Goal: Task Accomplishment & Management: Use online tool/utility

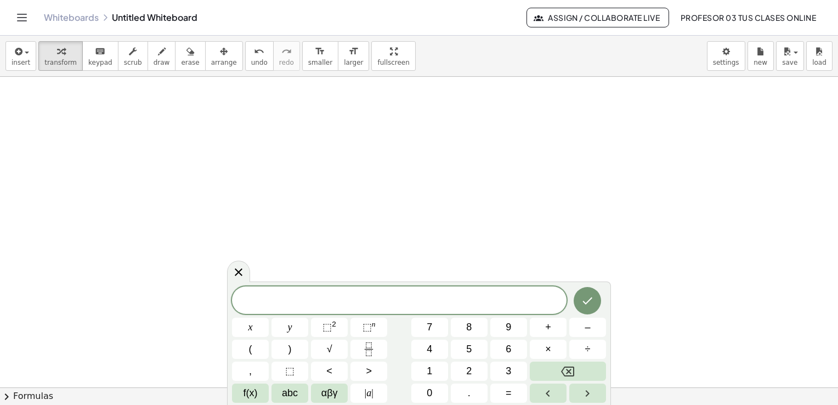
scroll to position [311, 0]
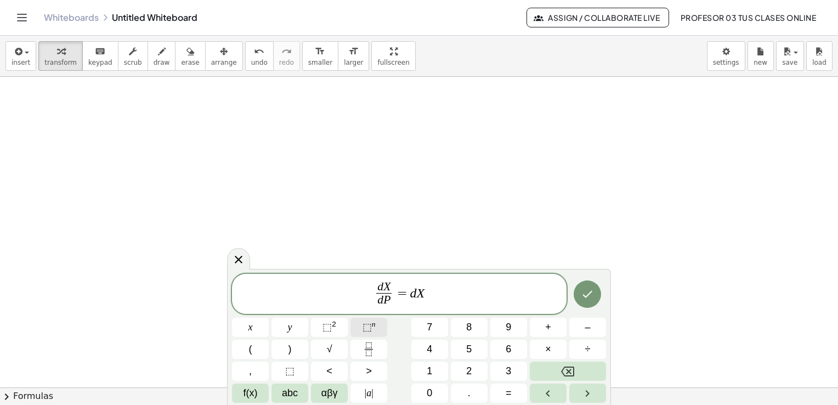
click at [365, 326] on span "⬚" at bounding box center [367, 326] width 9 height 11
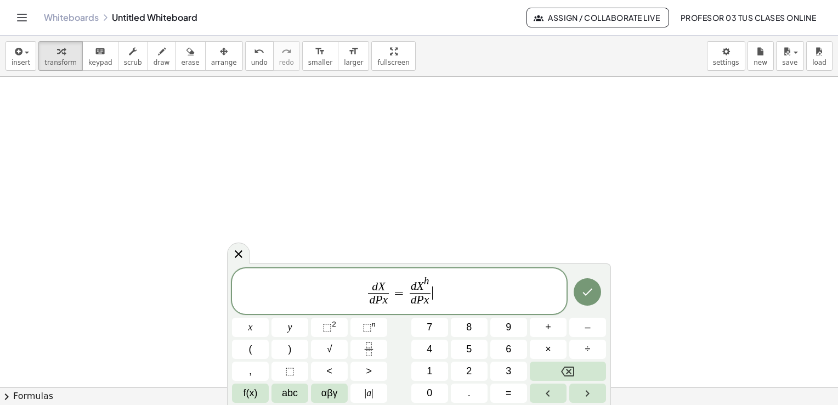
click at [452, 292] on span "d X d P x ​ = d X h d P x ​ ​" at bounding box center [399, 292] width 335 height 34
click at [377, 329] on button "⬚ n" at bounding box center [368, 327] width 37 height 19
click at [592, 299] on button "Done" at bounding box center [587, 291] width 27 height 27
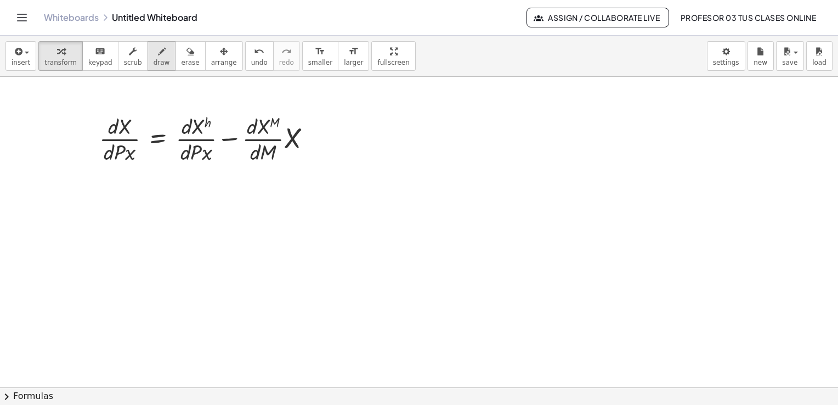
click at [154, 61] on span "draw" at bounding box center [162, 63] width 16 height 8
drag, startPoint x: 97, startPoint y: 160, endPoint x: 144, endPoint y: 164, distance: 47.3
click at [144, 164] on div at bounding box center [419, 232] width 838 height 933
drag, startPoint x: 172, startPoint y: 163, endPoint x: 217, endPoint y: 166, distance: 45.1
click at [217, 166] on div at bounding box center [419, 232] width 838 height 933
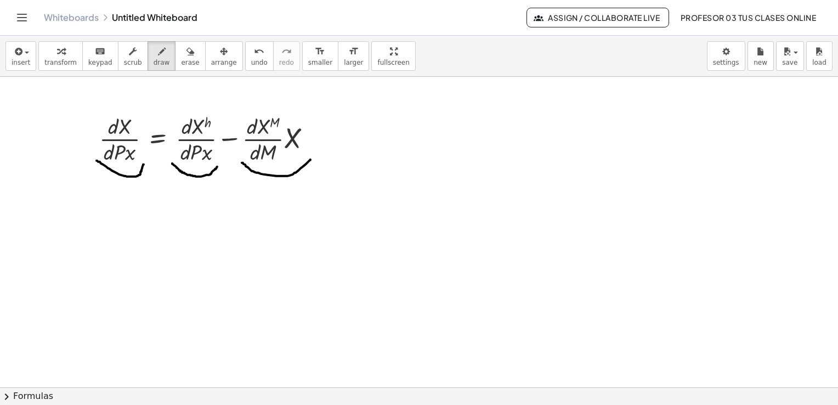
drag, startPoint x: 242, startPoint y: 162, endPoint x: 310, endPoint y: 159, distance: 68.6
click at [310, 159] on div at bounding box center [419, 232] width 838 height 933
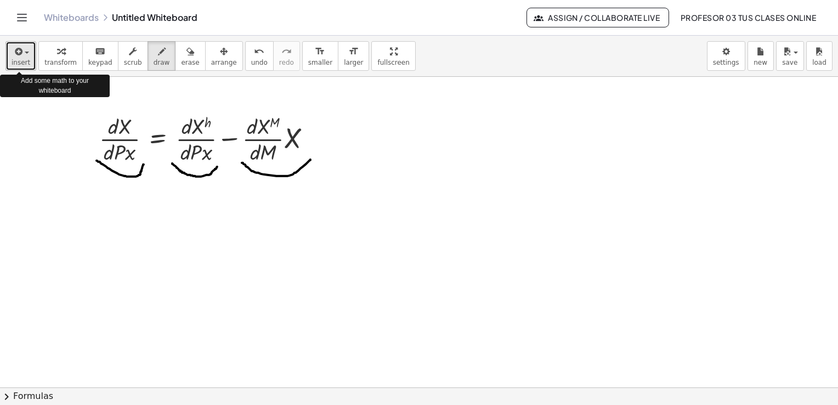
click at [23, 56] on div "button" at bounding box center [21, 50] width 19 height 13
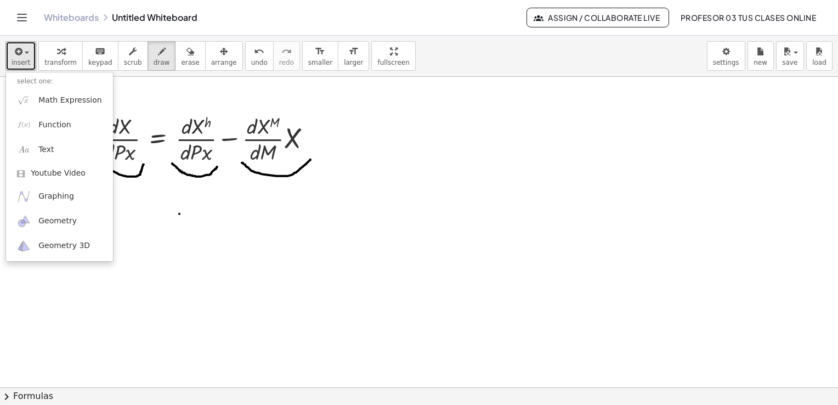
click at [179, 213] on div at bounding box center [419, 232] width 838 height 933
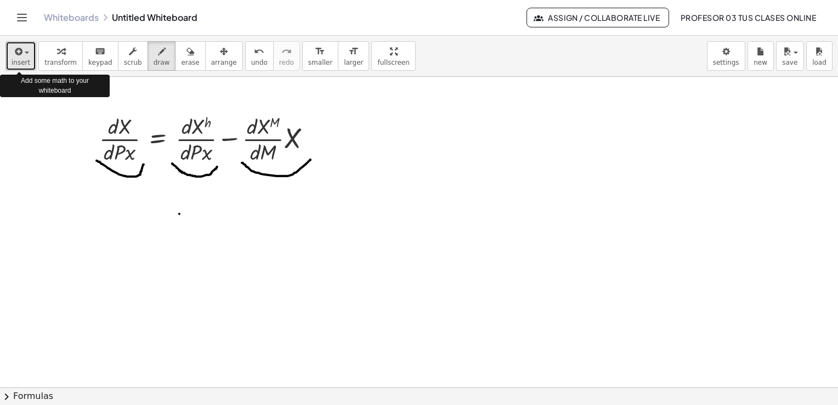
click at [16, 52] on icon "button" at bounding box center [18, 51] width 10 height 13
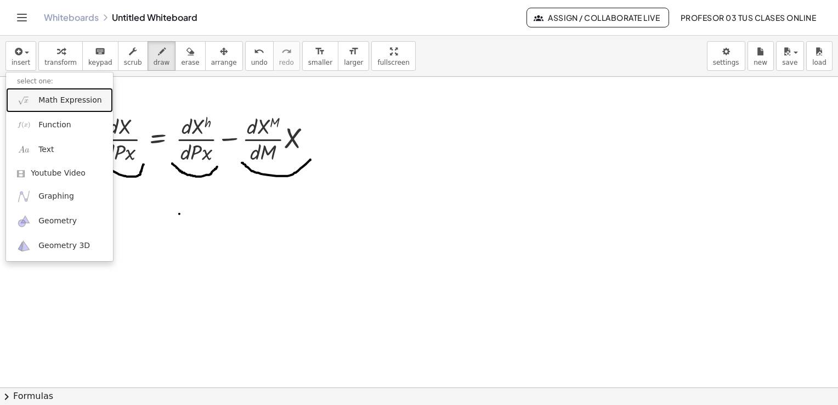
click at [54, 107] on link "Math Expression" at bounding box center [59, 100] width 107 height 25
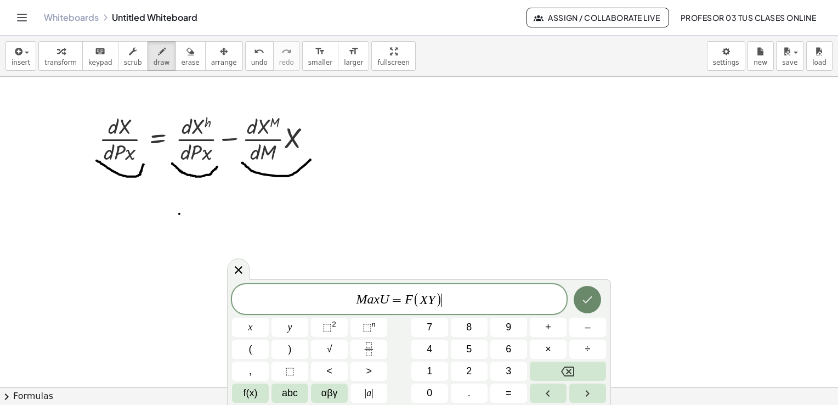
click at [584, 293] on icon "Done" at bounding box center [587, 299] width 13 height 13
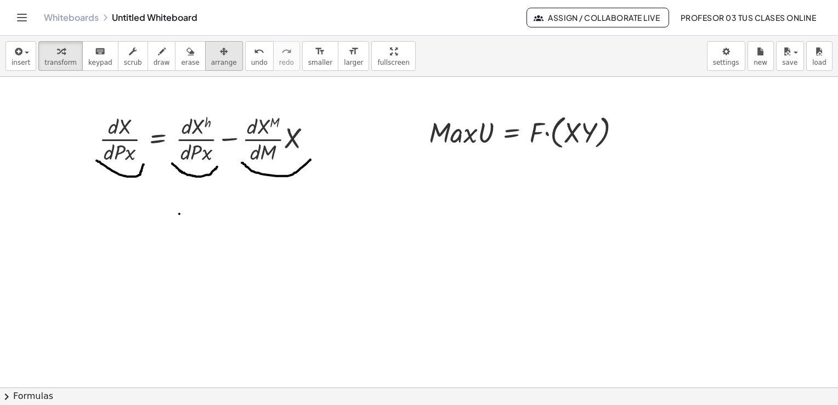
click at [211, 60] on span "arrange" at bounding box center [224, 63] width 26 height 8
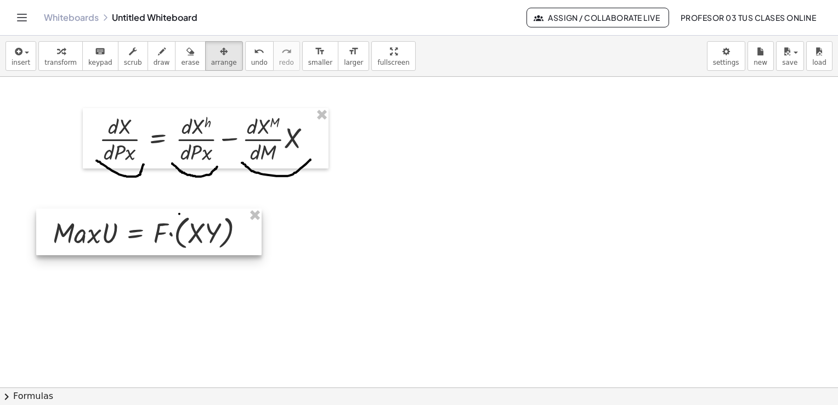
drag, startPoint x: 503, startPoint y: 151, endPoint x: 127, endPoint y: 251, distance: 388.9
click at [127, 251] on div at bounding box center [148, 231] width 225 height 47
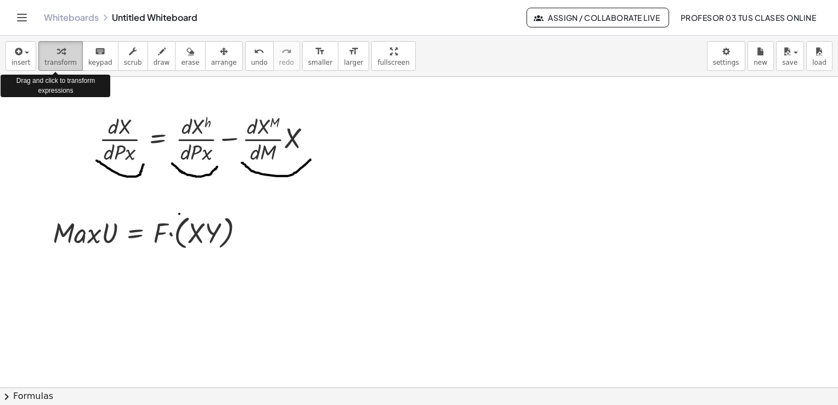
click at [59, 54] on div "button" at bounding box center [60, 50] width 32 height 13
click at [22, 61] on span "insert" at bounding box center [21, 63] width 19 height 8
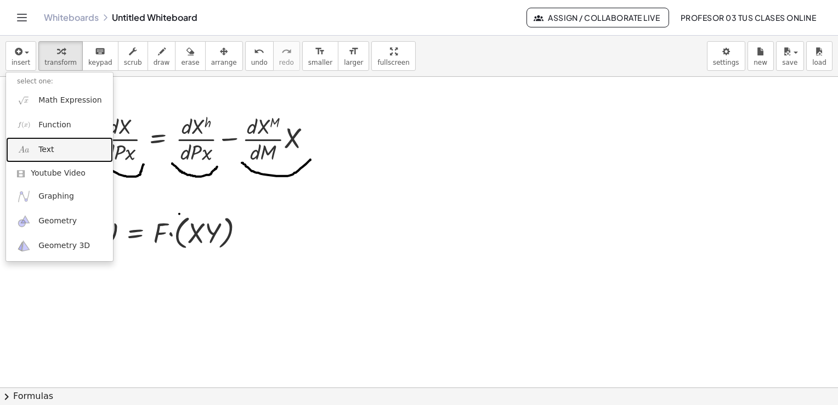
click at [55, 139] on link "Text" at bounding box center [59, 149] width 107 height 25
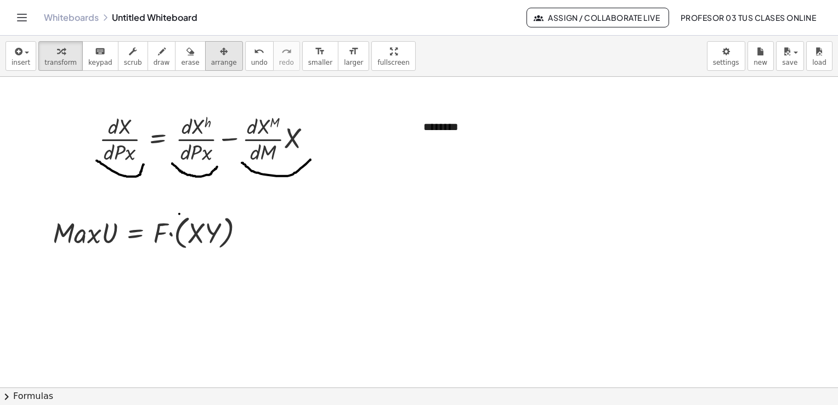
click at [211, 59] on span "arrange" at bounding box center [224, 63] width 26 height 8
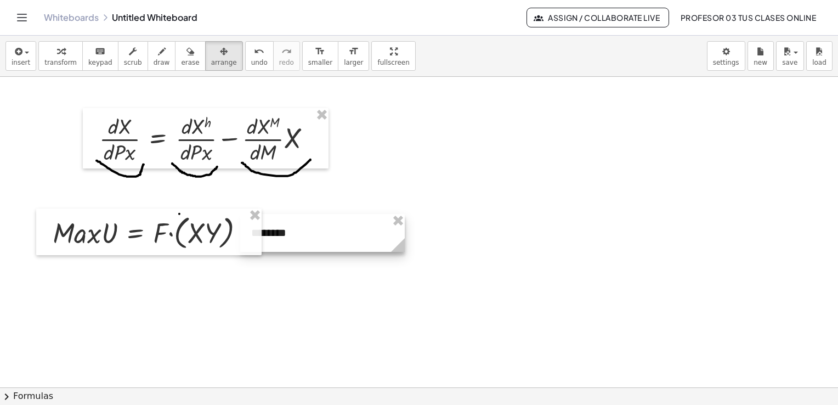
drag, startPoint x: 453, startPoint y: 126, endPoint x: 281, endPoint y: 232, distance: 202.1
click at [281, 232] on div at bounding box center [322, 233] width 165 height 38
click at [50, 61] on span "transform" at bounding box center [60, 63] width 32 height 8
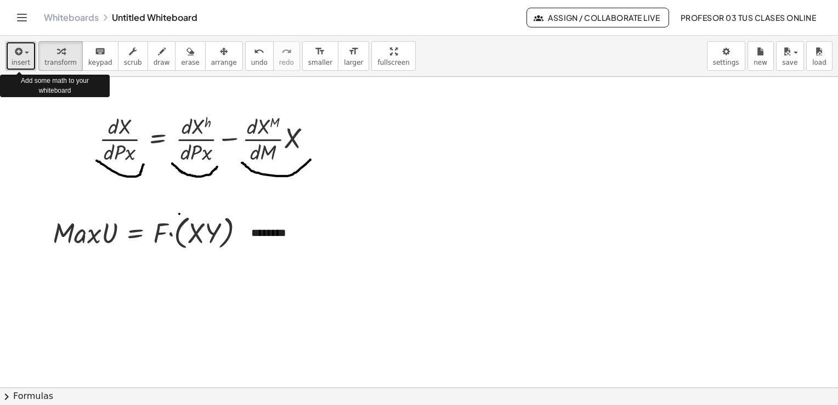
click at [18, 59] on span "insert" at bounding box center [21, 63] width 19 height 8
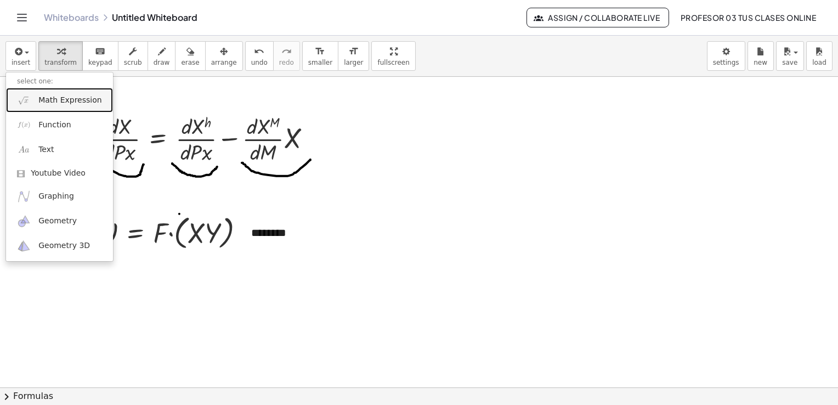
click at [46, 107] on link "Math Expression" at bounding box center [59, 100] width 107 height 25
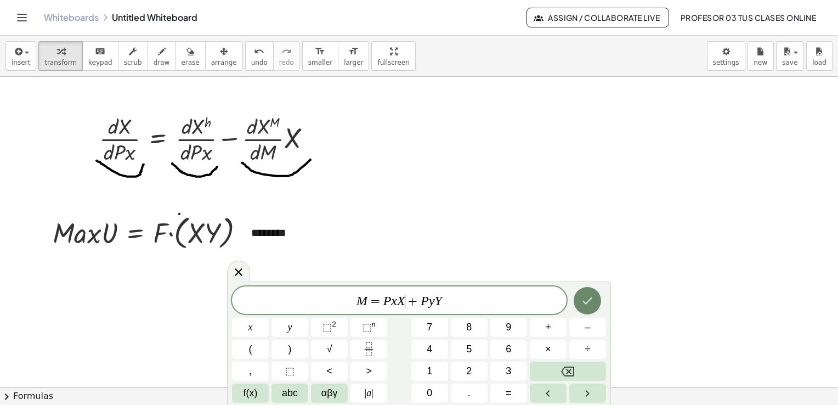
click at [596, 297] on button "Done" at bounding box center [587, 300] width 27 height 27
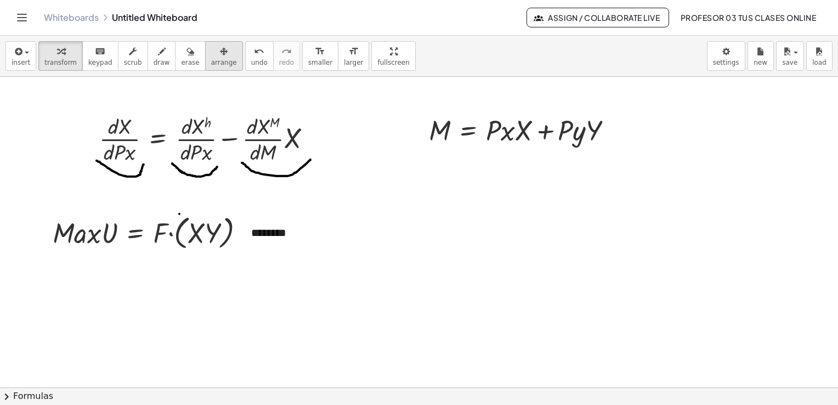
click at [211, 60] on span "arrange" at bounding box center [224, 63] width 26 height 8
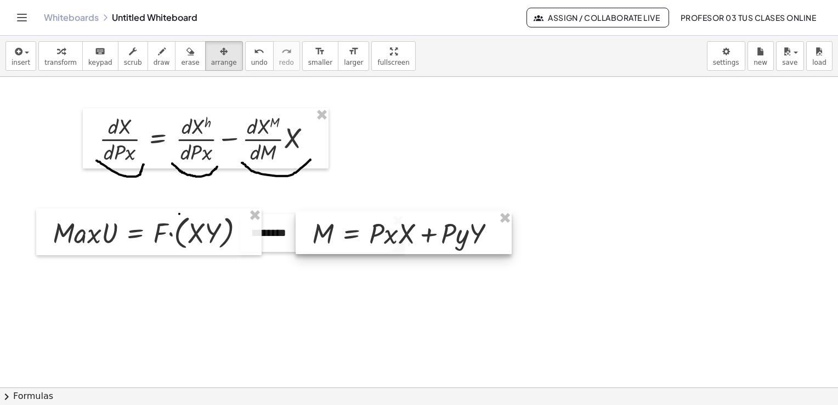
drag, startPoint x: 452, startPoint y: 146, endPoint x: 329, endPoint y: 250, distance: 160.7
click at [335, 250] on div at bounding box center [404, 232] width 216 height 43
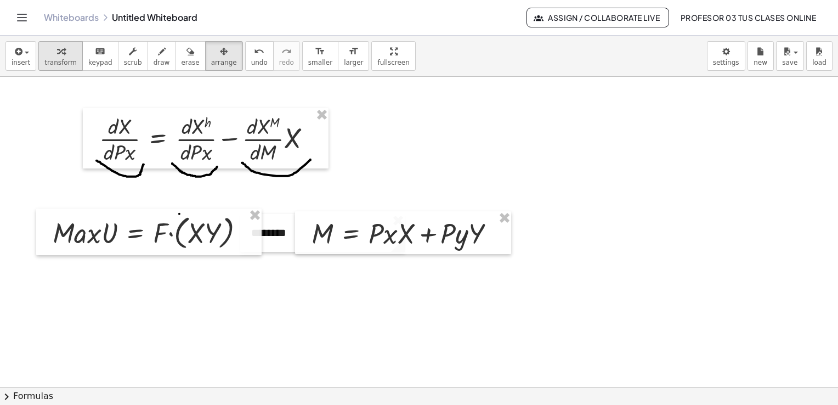
click at [45, 60] on span "transform" at bounding box center [60, 63] width 32 height 8
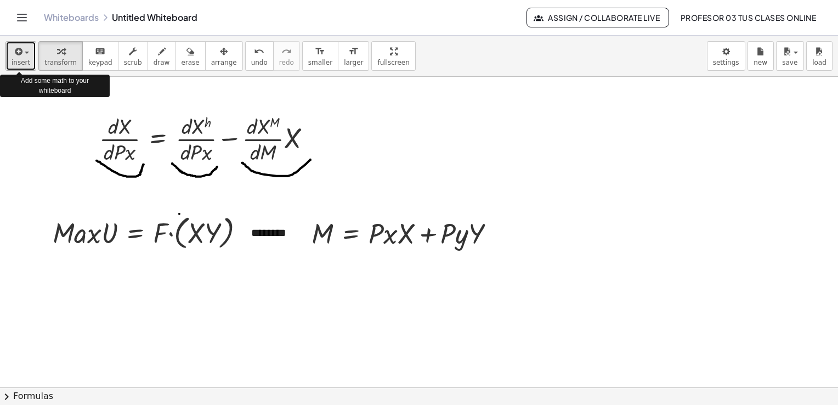
click at [27, 55] on button "insert" at bounding box center [20, 56] width 31 height 30
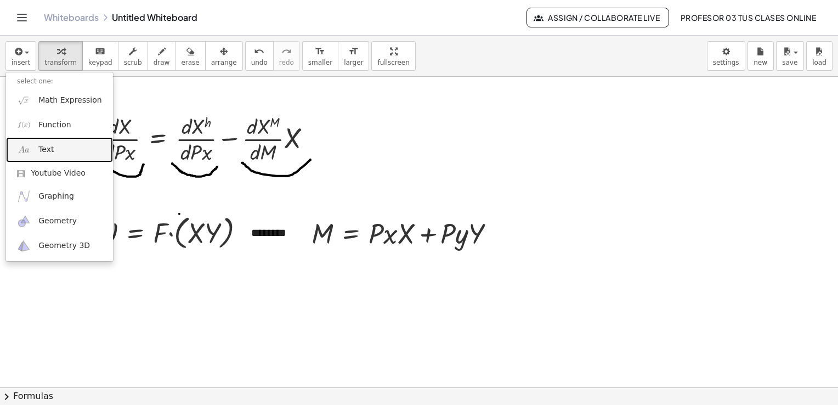
click at [61, 147] on link "Text" at bounding box center [59, 149] width 107 height 25
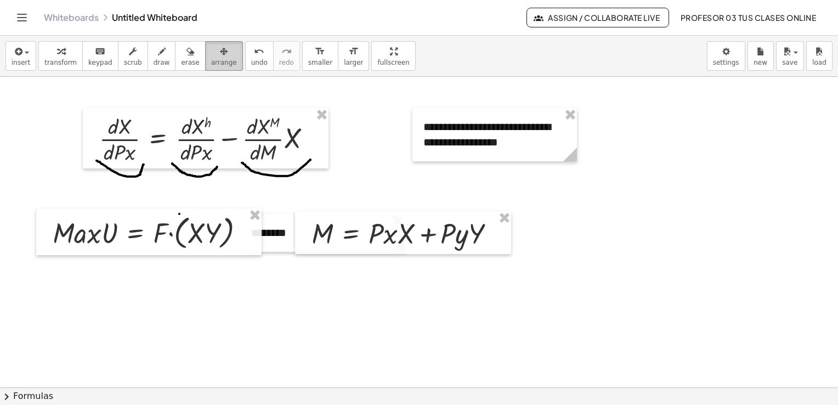
click at [220, 54] on icon "button" at bounding box center [224, 51] width 8 height 13
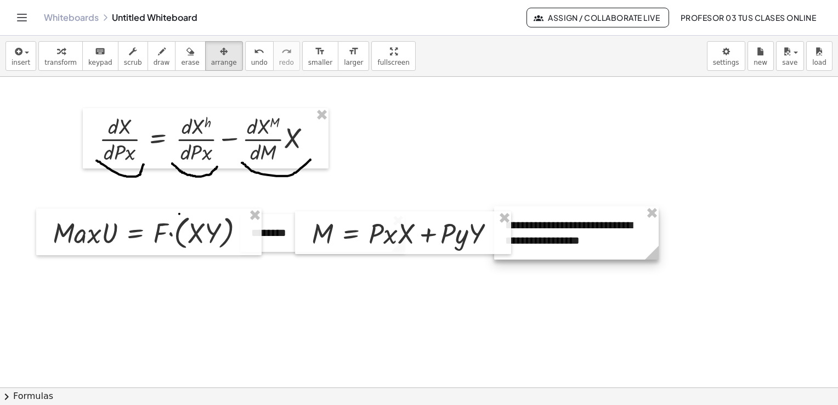
drag, startPoint x: 486, startPoint y: 155, endPoint x: 566, endPoint y: 256, distance: 128.4
click at [566, 256] on div at bounding box center [576, 232] width 165 height 53
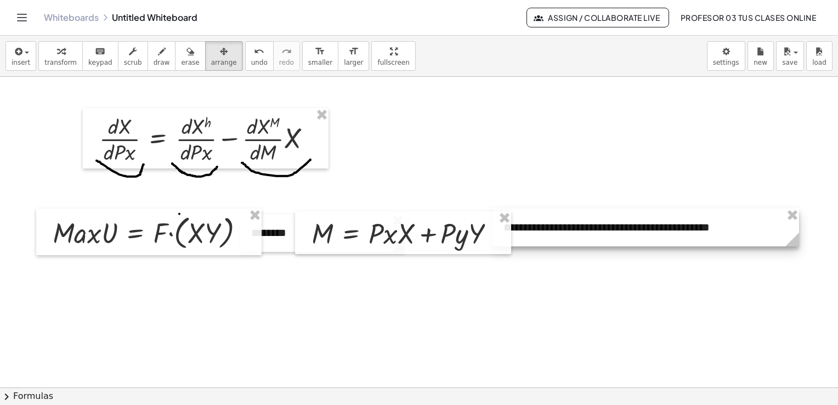
drag, startPoint x: 653, startPoint y: 256, endPoint x: 795, endPoint y: 260, distance: 142.1
click at [795, 260] on div "**********" at bounding box center [419, 232] width 838 height 933
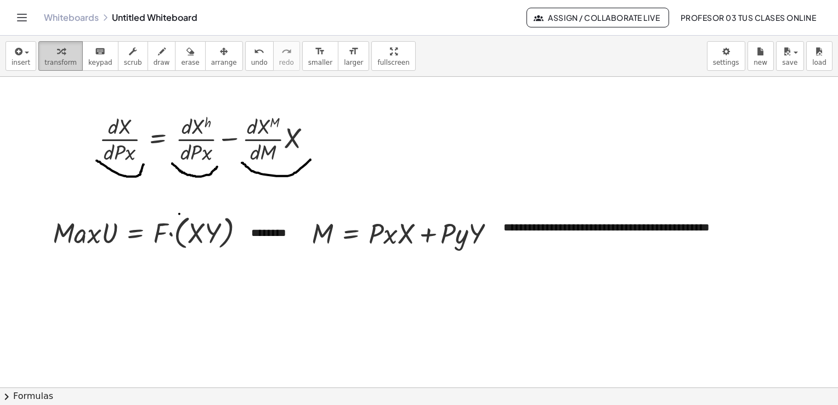
click at [64, 52] on div "button" at bounding box center [60, 50] width 32 height 13
click at [25, 53] on span "button" at bounding box center [27, 53] width 4 height 2
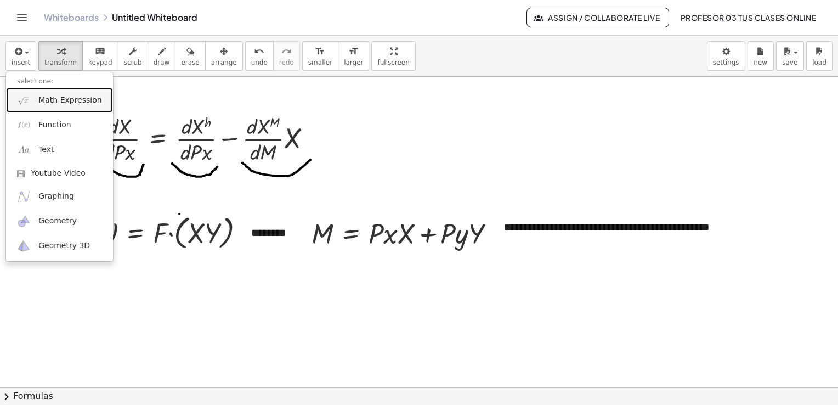
drag, startPoint x: 38, startPoint y: 97, endPoint x: 47, endPoint y: 110, distance: 16.1
click at [38, 97] on span "Math Expression" at bounding box center [69, 100] width 63 height 11
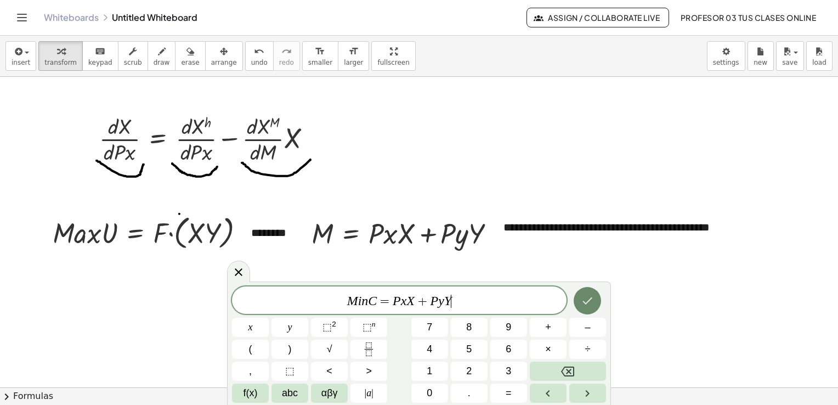
click at [591, 300] on icon "Done" at bounding box center [587, 300] width 13 height 13
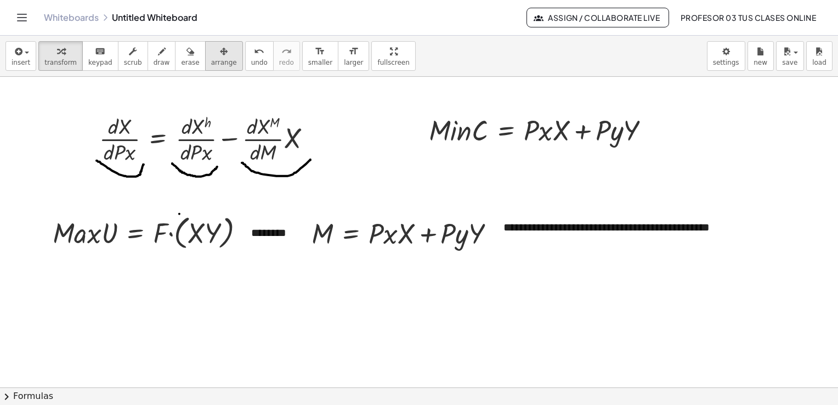
click at [211, 53] on div "button" at bounding box center [224, 50] width 26 height 13
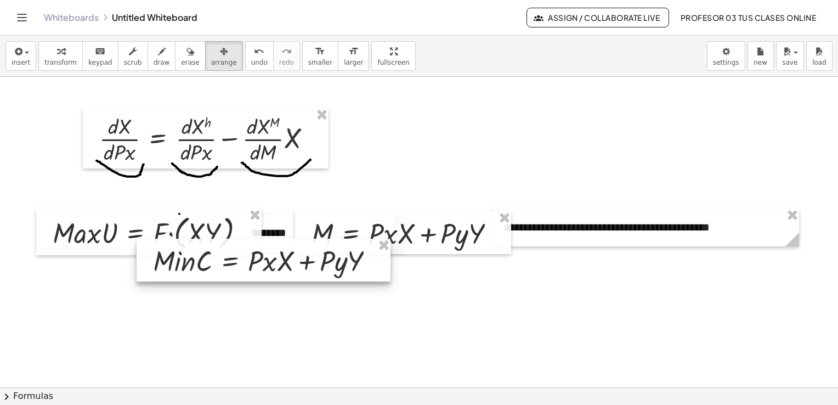
drag, startPoint x: 514, startPoint y: 139, endPoint x: 239, endPoint y: 268, distance: 303.3
click at [239, 270] on div at bounding box center [264, 260] width 254 height 43
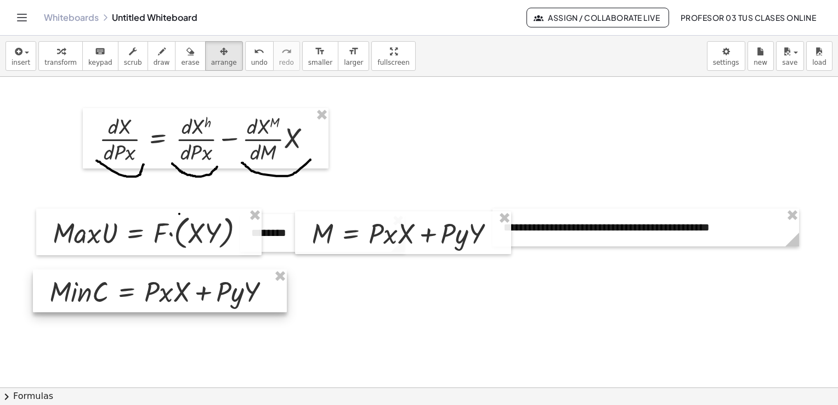
drag, startPoint x: 247, startPoint y: 267, endPoint x: 142, endPoint y: 297, distance: 109.2
click at [142, 297] on div at bounding box center [160, 290] width 254 height 43
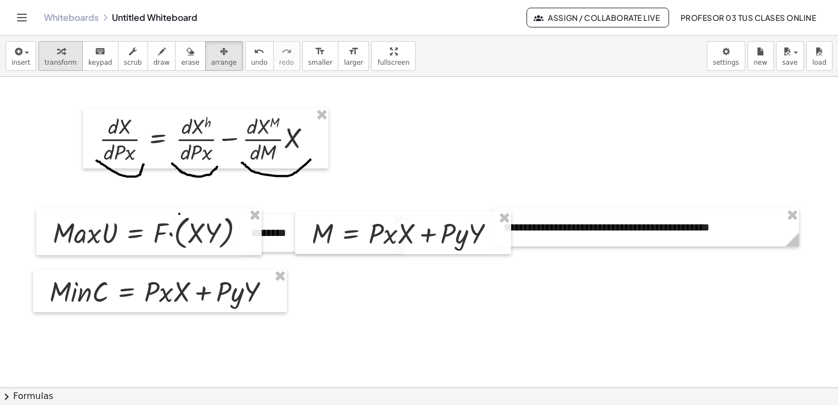
click at [46, 61] on span "transform" at bounding box center [60, 63] width 32 height 8
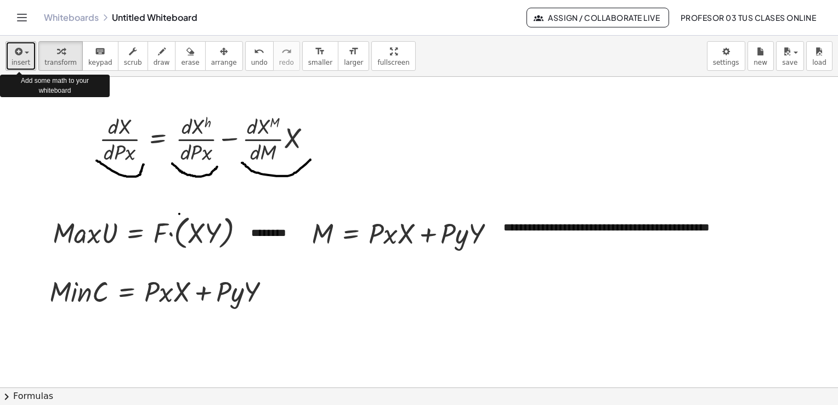
click at [25, 61] on span "insert" at bounding box center [21, 63] width 19 height 8
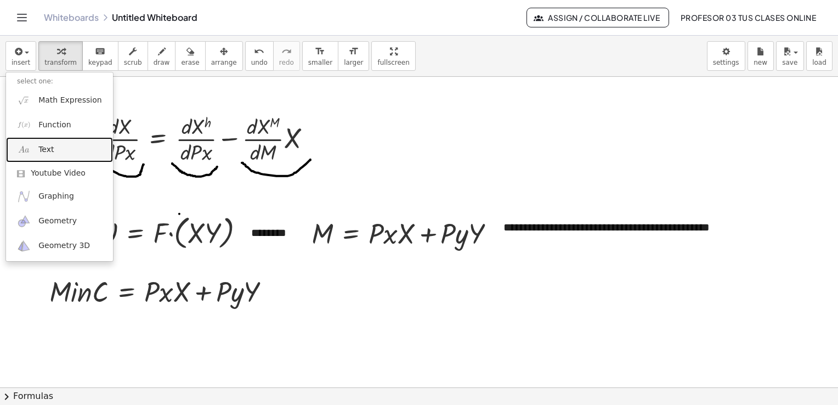
click at [56, 142] on link "Text" at bounding box center [59, 149] width 107 height 25
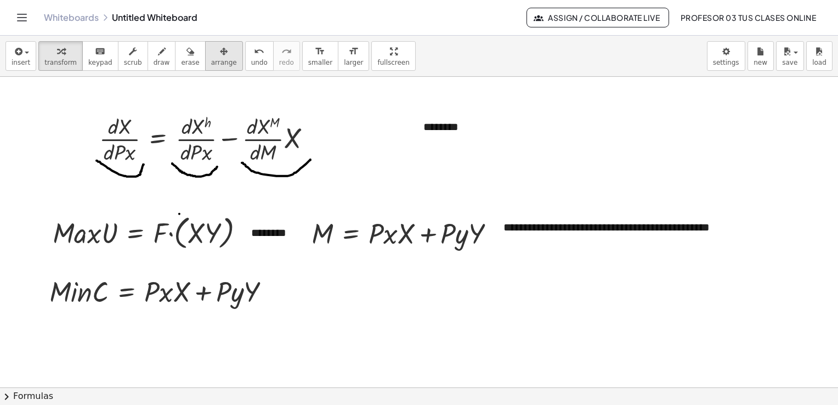
click at [211, 59] on span "arrange" at bounding box center [224, 63] width 26 height 8
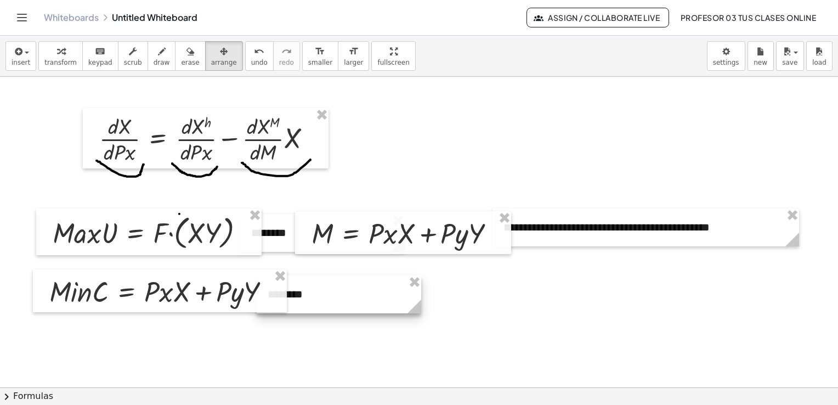
drag, startPoint x: 430, startPoint y: 122, endPoint x: 274, endPoint y: 290, distance: 228.6
click at [274, 290] on div "**********" at bounding box center [419, 232] width 838 height 933
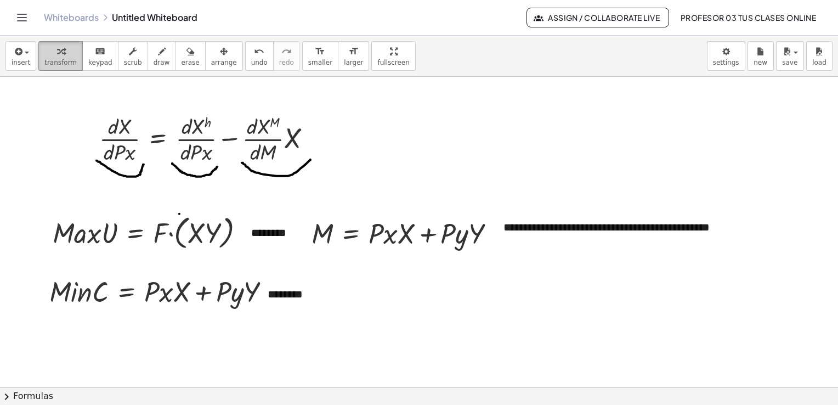
click at [59, 64] on span "transform" at bounding box center [60, 63] width 32 height 8
click at [23, 57] on button "insert" at bounding box center [20, 56] width 31 height 30
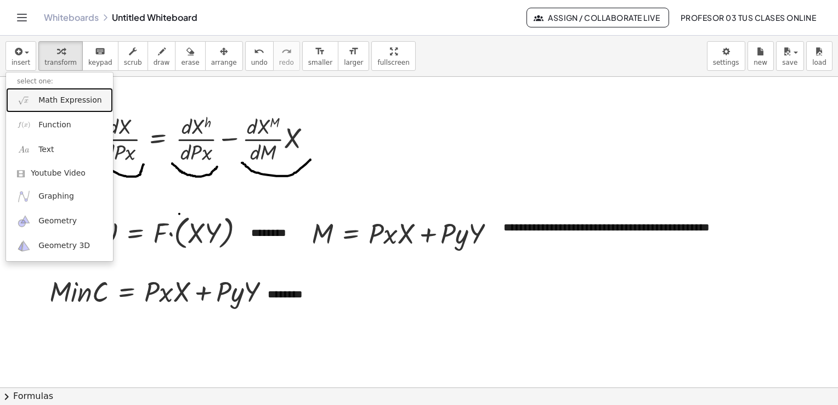
click at [70, 105] on link "Math Expression" at bounding box center [59, 100] width 107 height 25
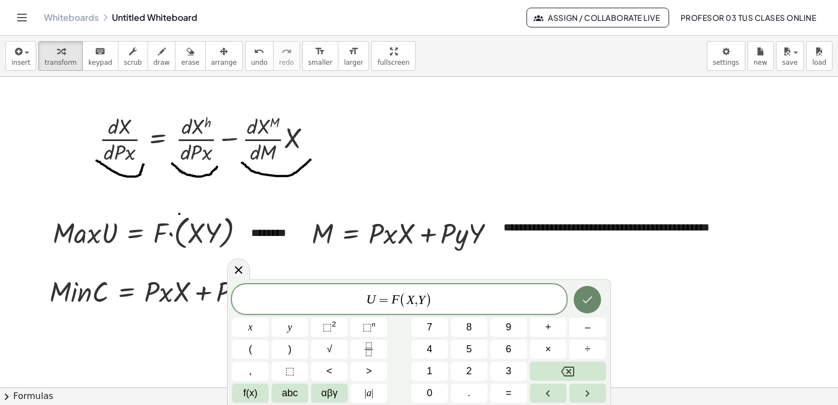
click at [595, 300] on button "Done" at bounding box center [587, 299] width 27 height 27
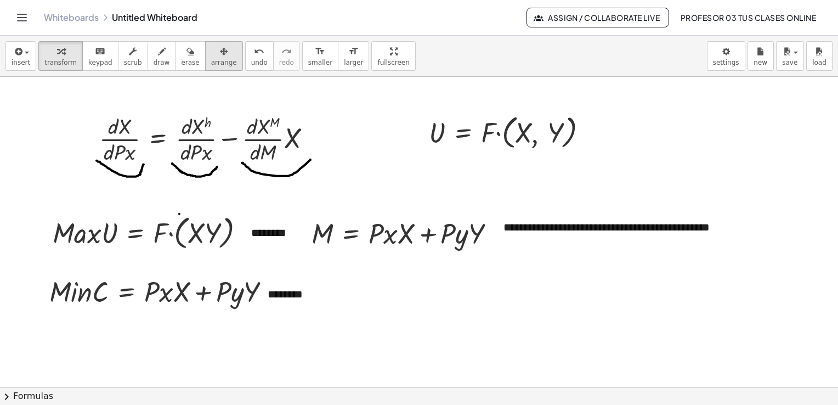
click at [211, 56] on div "button" at bounding box center [224, 50] width 26 height 13
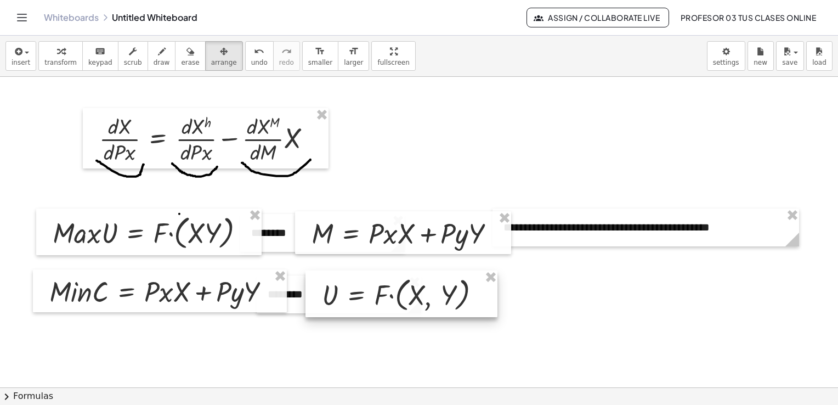
drag, startPoint x: 449, startPoint y: 122, endPoint x: 342, endPoint y: 284, distance: 194.4
click at [342, 284] on div at bounding box center [401, 293] width 192 height 47
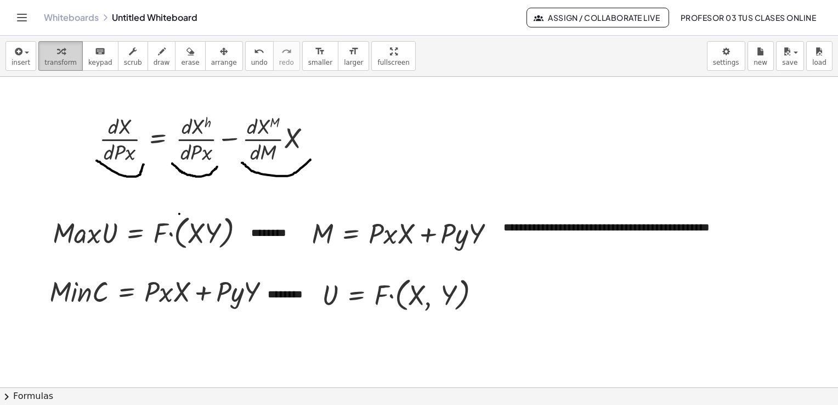
click at [58, 63] on span "transform" at bounding box center [60, 63] width 32 height 8
click at [24, 57] on button "insert" at bounding box center [20, 56] width 31 height 30
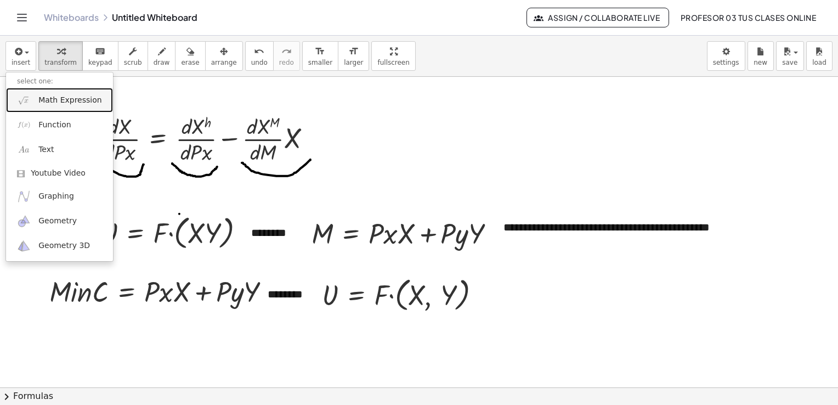
click at [50, 91] on link "Math Expression" at bounding box center [59, 100] width 107 height 25
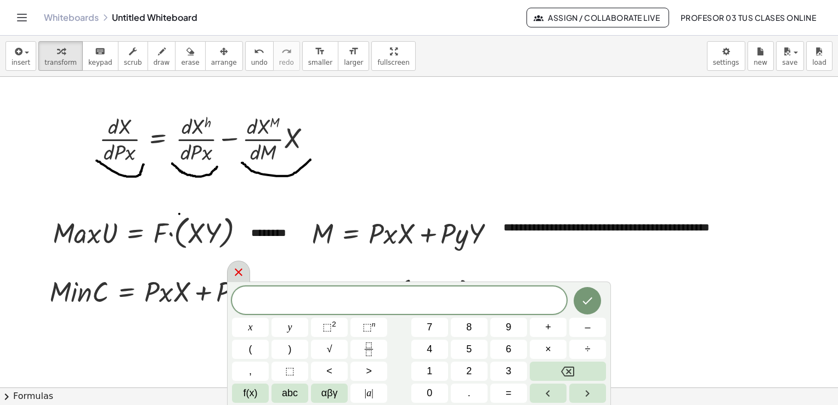
click at [237, 271] on icon at bounding box center [239, 272] width 8 height 8
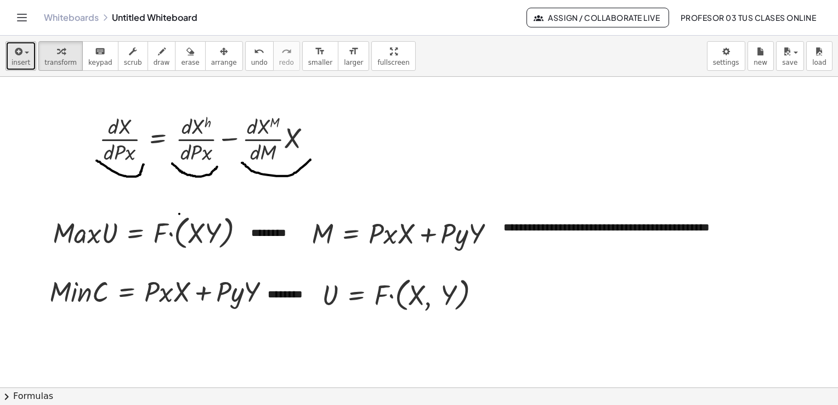
click at [24, 55] on div "button" at bounding box center [21, 50] width 19 height 13
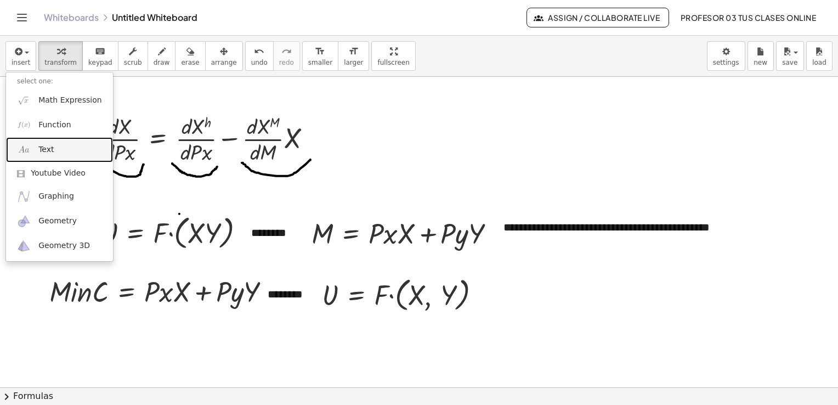
click at [46, 144] on span "Text" at bounding box center [45, 149] width 15 height 11
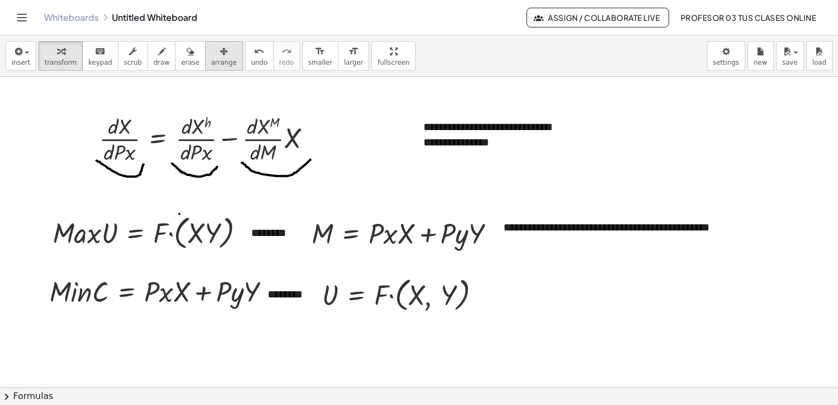
click at [205, 58] on button "arrange" at bounding box center [224, 56] width 38 height 30
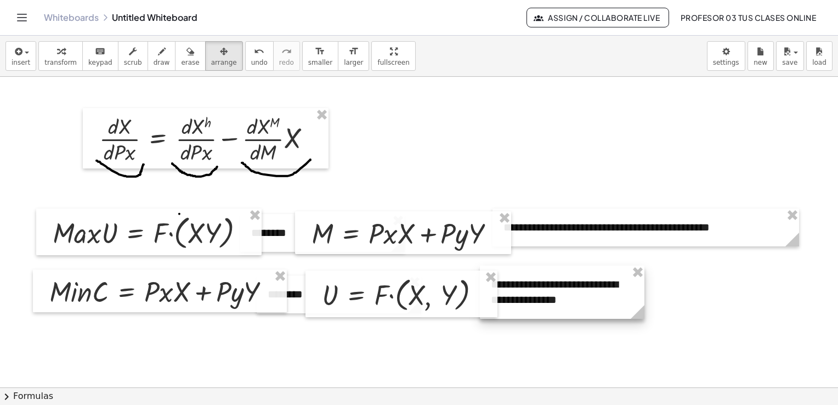
drag, startPoint x: 420, startPoint y: 132, endPoint x: 488, endPoint y: 290, distance: 171.3
click at [488, 290] on div "**********" at bounding box center [419, 232] width 838 height 933
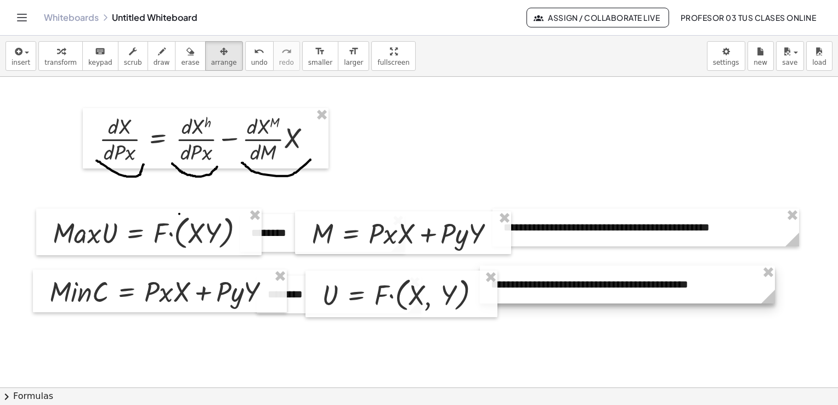
drag, startPoint x: 642, startPoint y: 315, endPoint x: 234, endPoint y: 75, distance: 473.5
click at [775, 299] on icon at bounding box center [768, 297] width 14 height 14
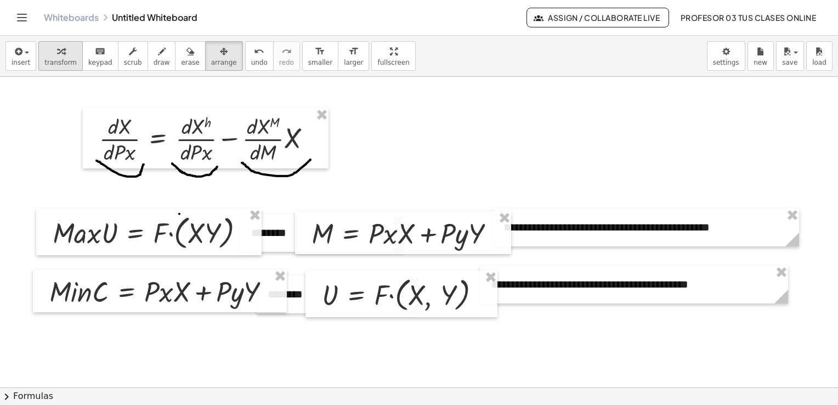
click at [50, 55] on div "button" at bounding box center [60, 50] width 32 height 13
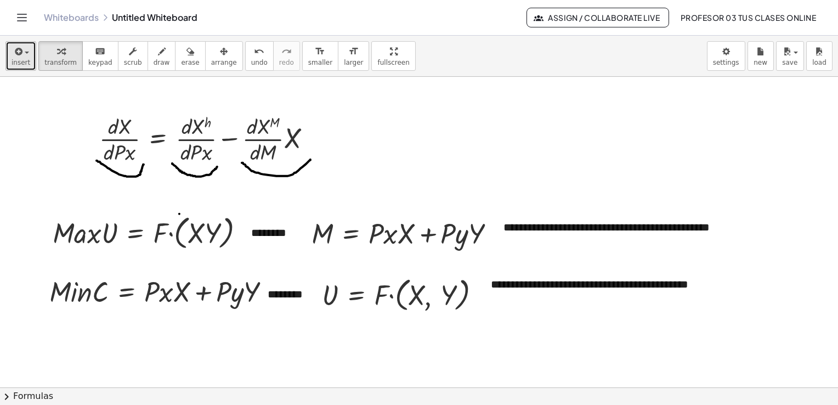
click at [13, 58] on icon "button" at bounding box center [18, 51] width 10 height 13
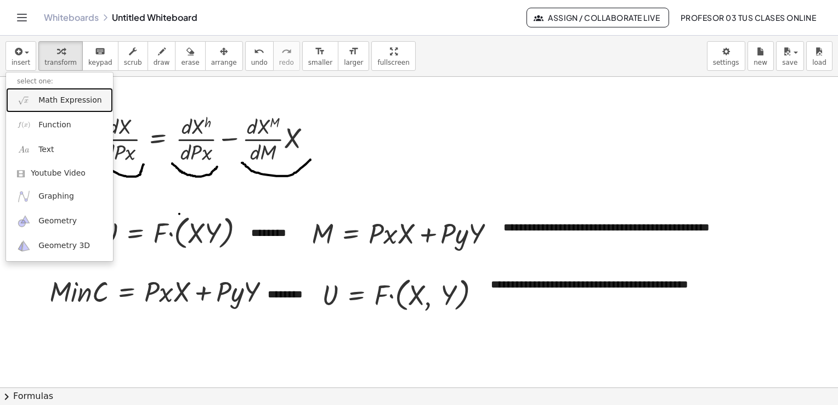
click at [48, 105] on span "Math Expression" at bounding box center [69, 100] width 63 height 11
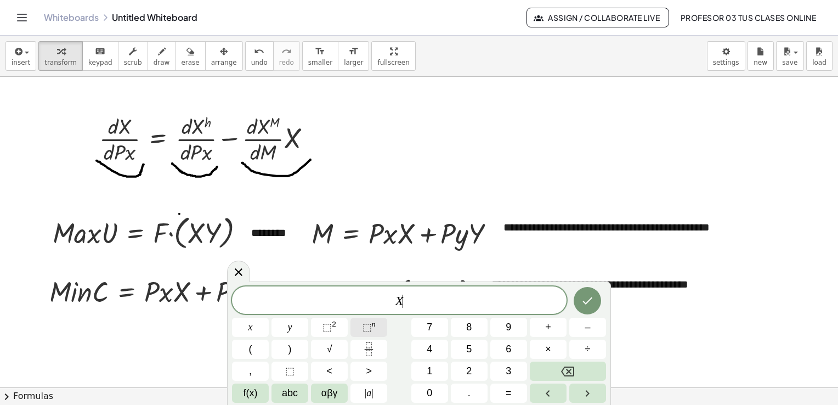
click at [376, 331] on button "⬚ n" at bounding box center [368, 327] width 37 height 19
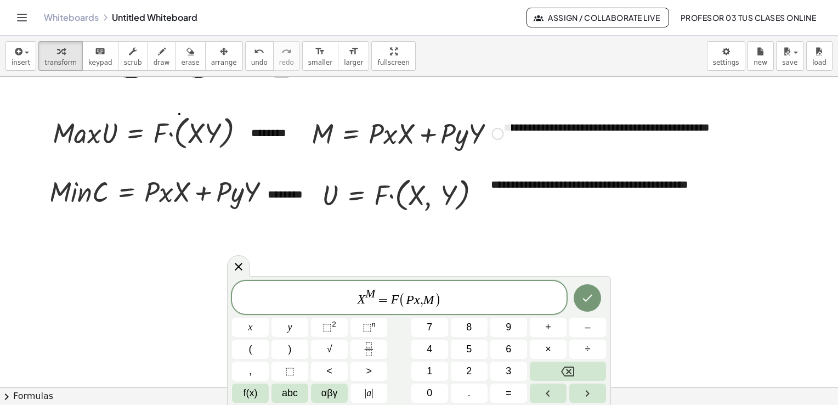
scroll to position [421, 0]
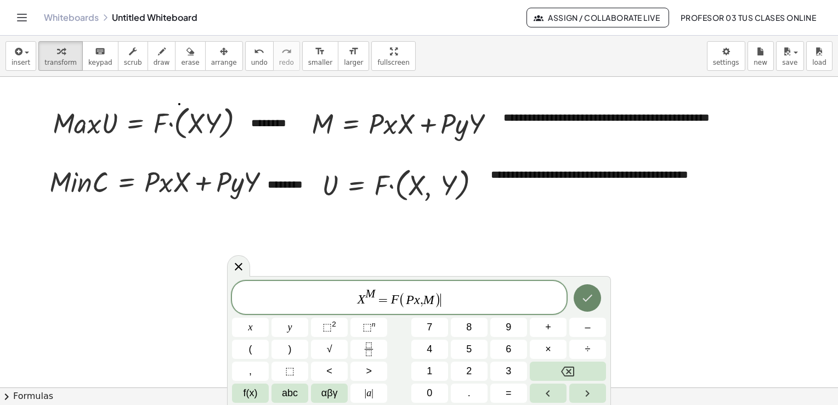
click at [592, 302] on icon "Done" at bounding box center [587, 297] width 13 height 13
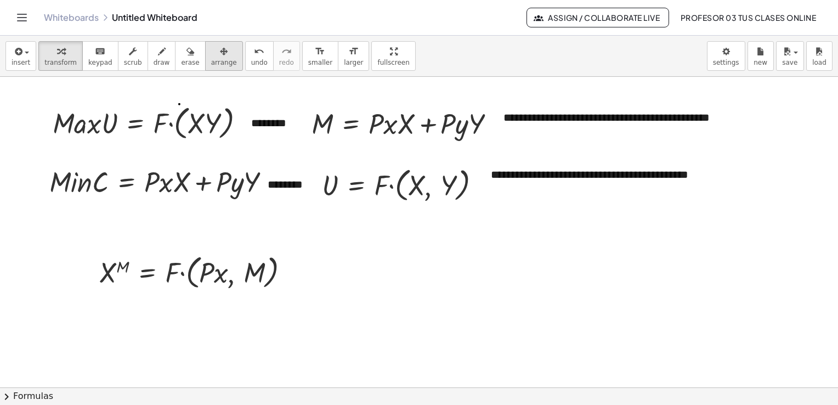
click at [213, 61] on span "arrange" at bounding box center [224, 63] width 26 height 8
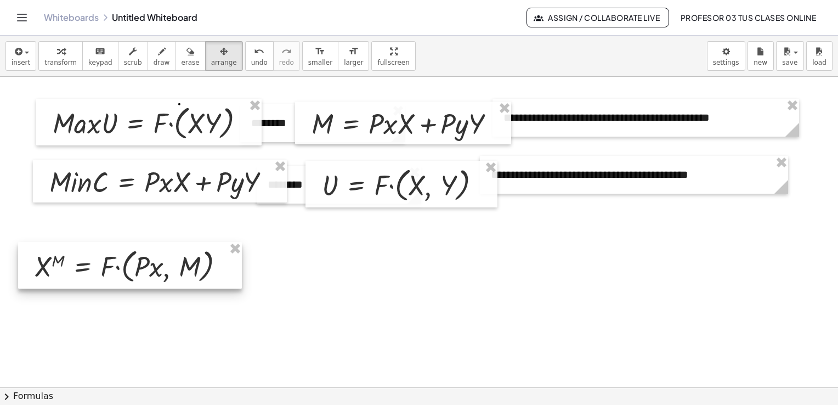
drag, startPoint x: 241, startPoint y: 271, endPoint x: 177, endPoint y: 265, distance: 65.0
click at [177, 265] on div at bounding box center [130, 265] width 224 height 47
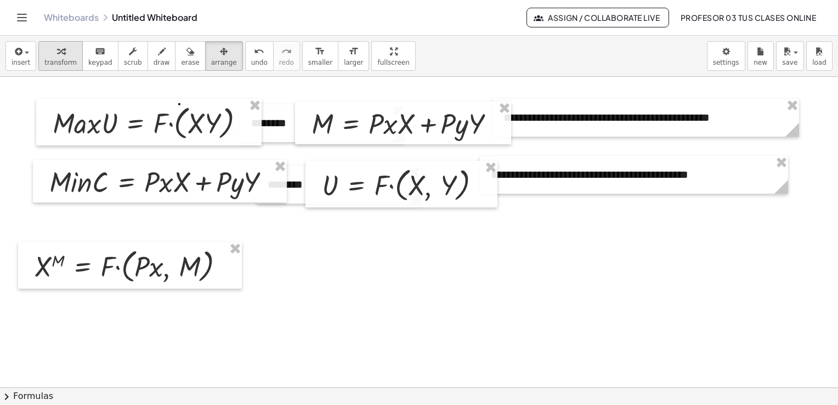
click at [57, 51] on icon "button" at bounding box center [61, 51] width 8 height 13
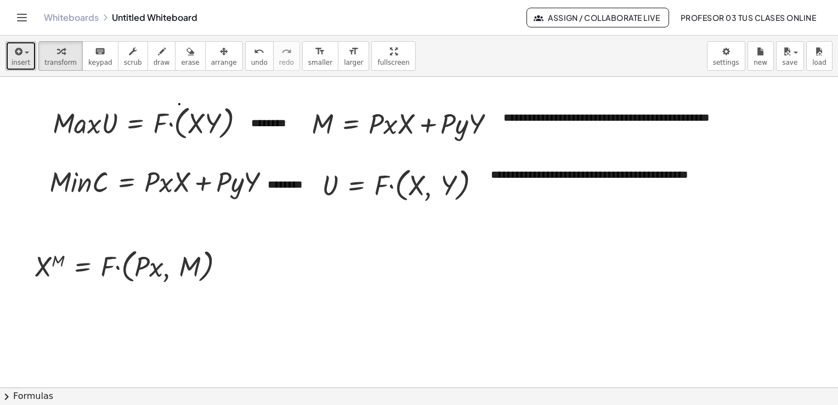
click at [24, 55] on div "button" at bounding box center [21, 50] width 19 height 13
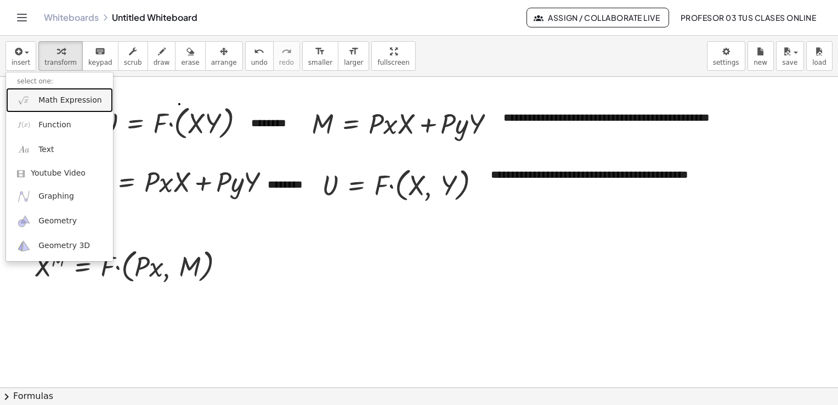
click at [53, 103] on span "Math Expression" at bounding box center [69, 100] width 63 height 11
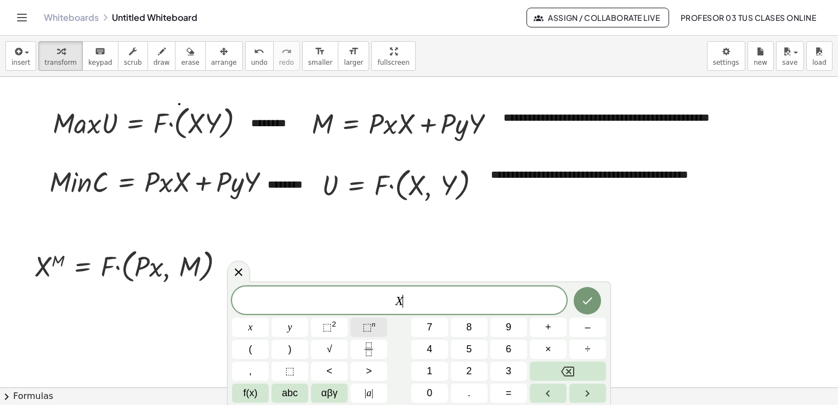
click at [368, 330] on span "⬚" at bounding box center [367, 326] width 9 height 11
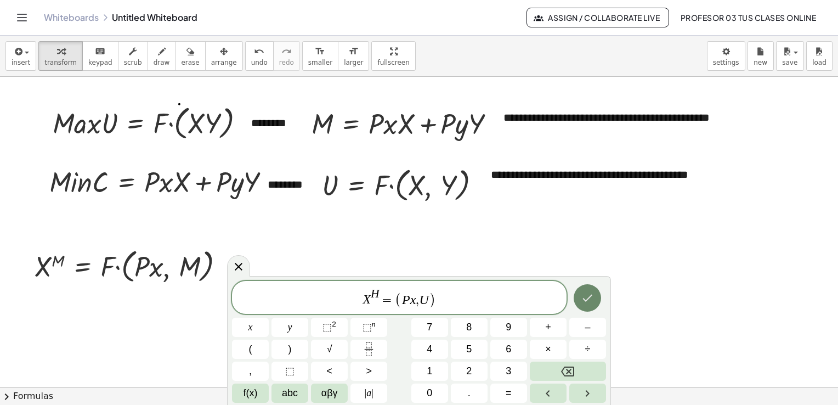
click at [590, 299] on icon "Done" at bounding box center [587, 297] width 13 height 13
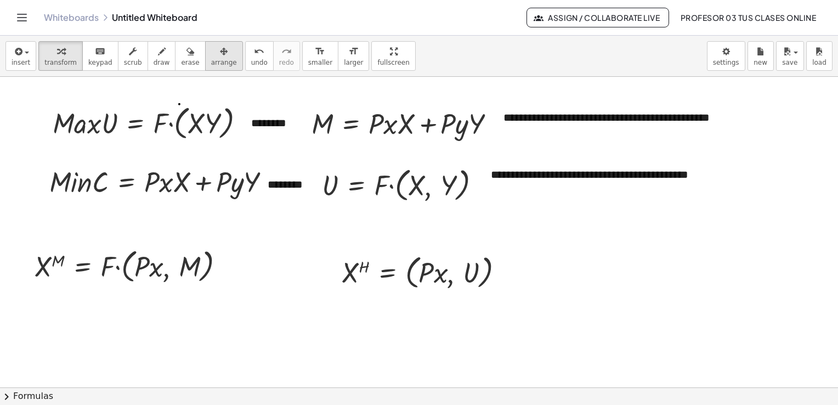
click at [211, 65] on span "arrange" at bounding box center [224, 63] width 26 height 8
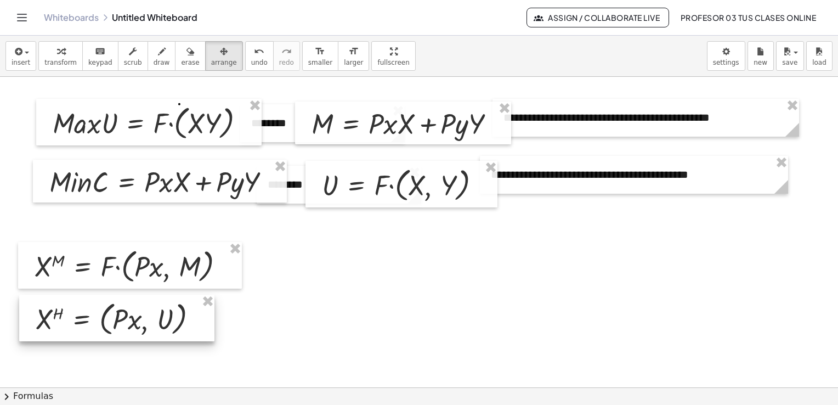
drag, startPoint x: 377, startPoint y: 251, endPoint x: 70, endPoint y: 298, distance: 310.7
click at [70, 298] on div at bounding box center [116, 318] width 195 height 47
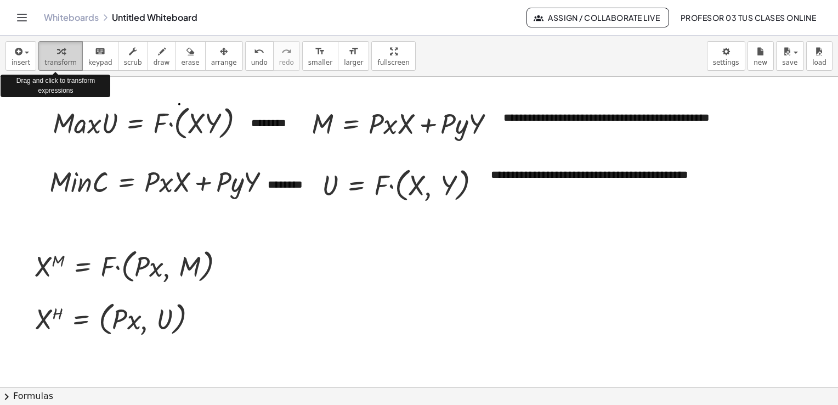
click at [60, 52] on div "button" at bounding box center [60, 50] width 32 height 13
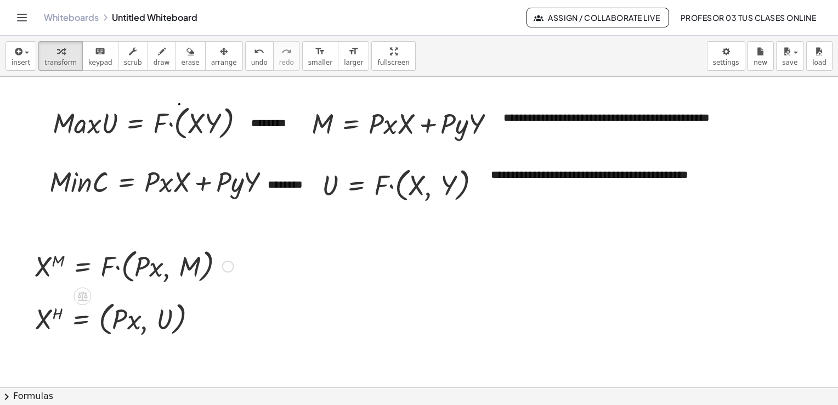
click at [228, 267] on div at bounding box center [228, 267] width 12 height 12
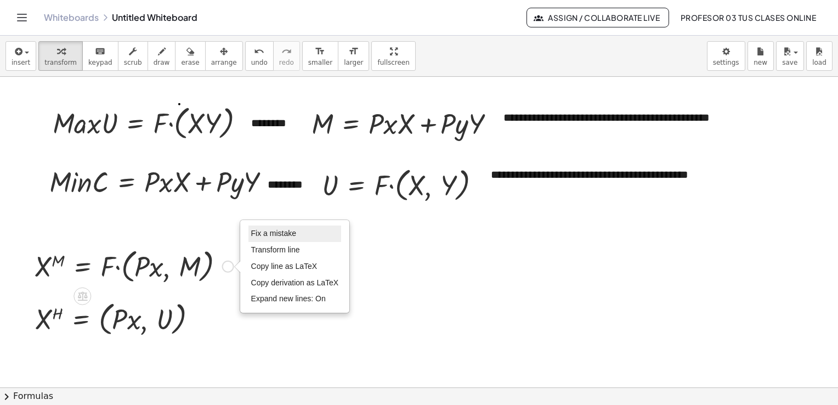
click at [270, 232] on span "Fix a mistake" at bounding box center [273, 233] width 45 height 9
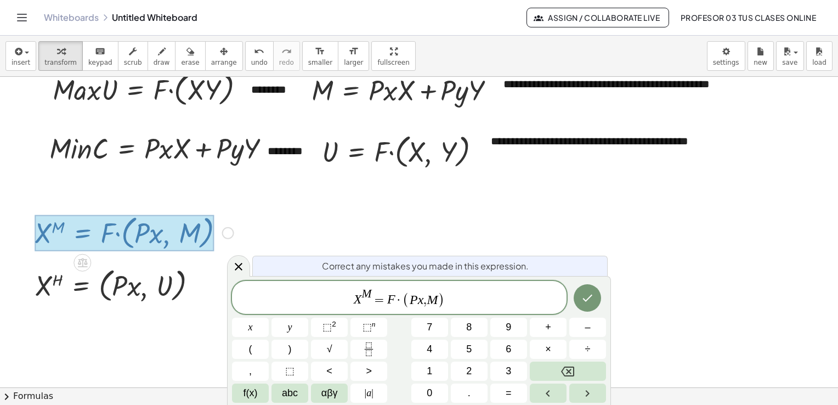
scroll to position [455, 0]
click at [424, 304] on span "," at bounding box center [424, 299] width 3 height 13
click at [590, 299] on icon "Done" at bounding box center [587, 297] width 13 height 13
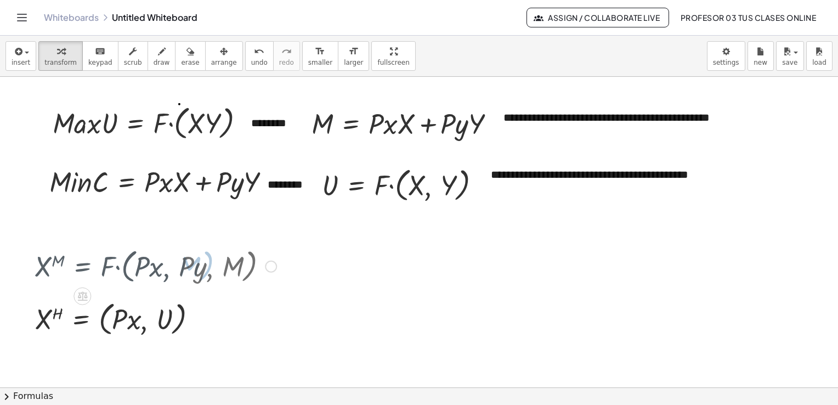
scroll to position [421, 0]
click at [201, 320] on div at bounding box center [200, 319] width 12 height 12
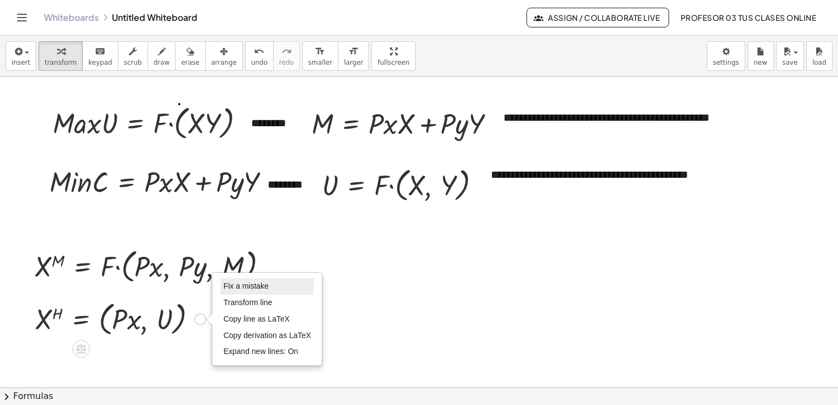
click at [234, 284] on span "Fix a mistake" at bounding box center [245, 285] width 45 height 9
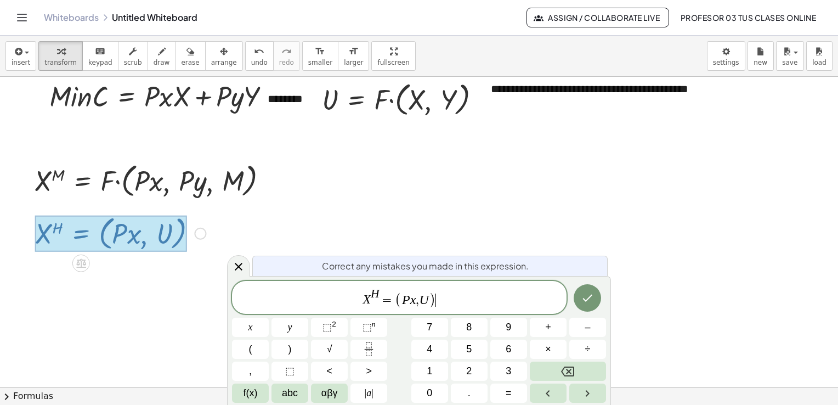
scroll to position [507, 0]
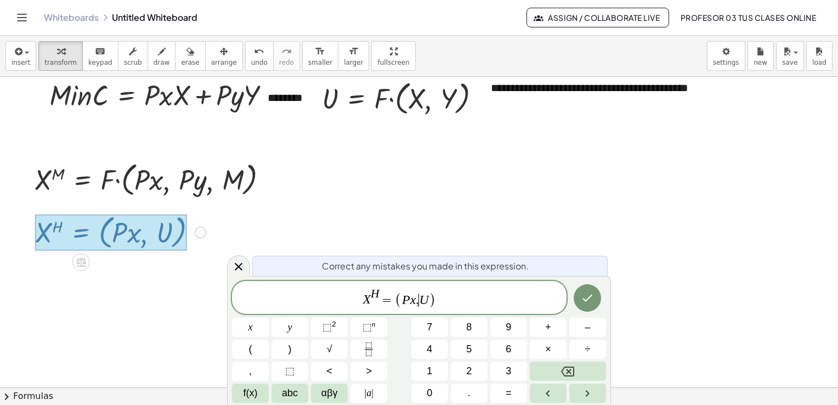
click at [419, 299] on var "U" at bounding box center [423, 299] width 9 height 14
click at [591, 295] on icon "Done" at bounding box center [588, 298] width 10 height 7
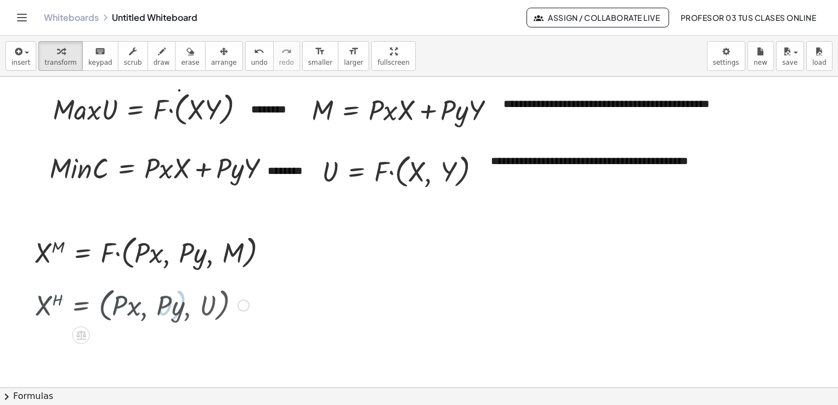
scroll to position [421, 0]
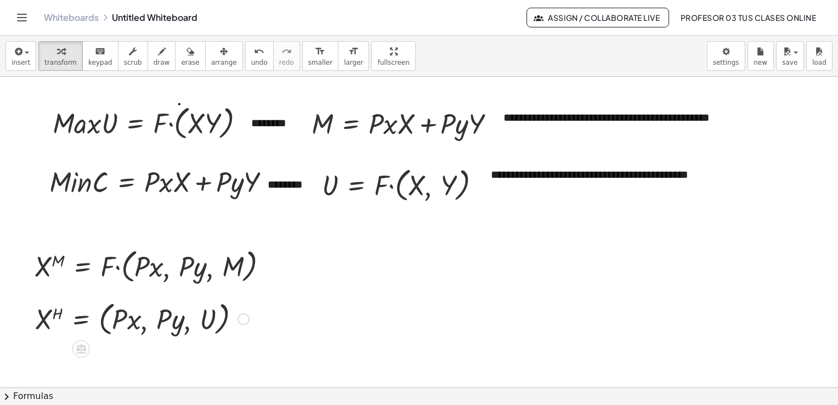
click at [248, 315] on div "Fix a mistake Transform line Copy line as LaTeX Copy derivation as LaTeX Expand…" at bounding box center [243, 319] width 12 height 12
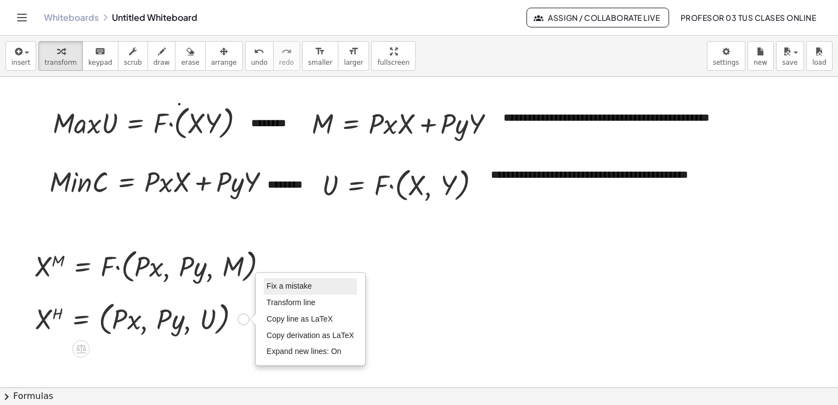
click at [288, 283] on span "Fix a mistake" at bounding box center [289, 285] width 45 height 9
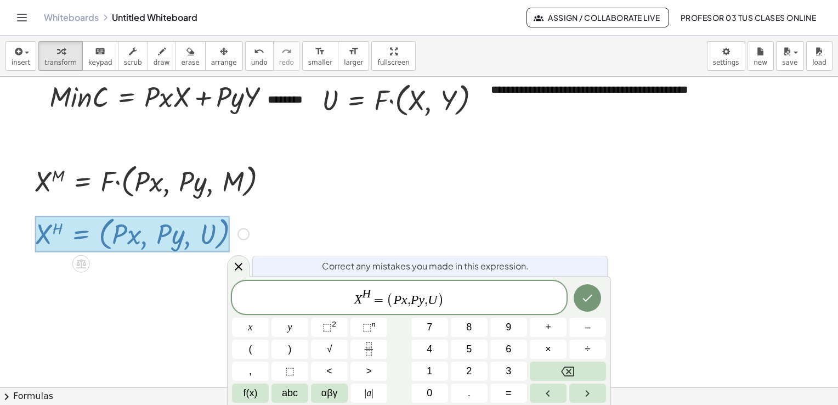
scroll to position [507, 0]
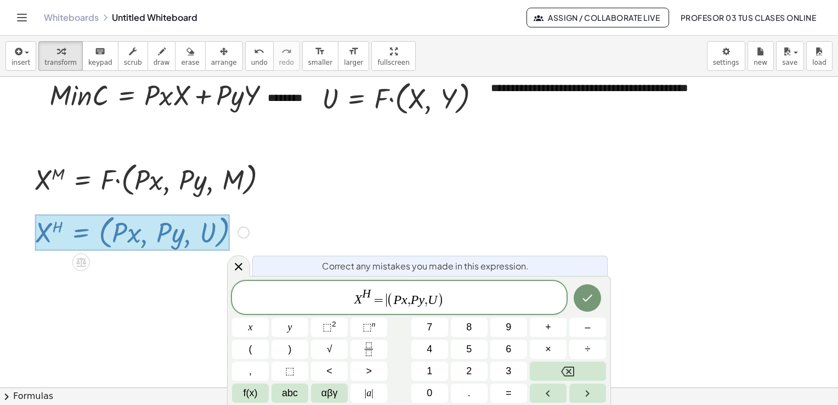
click at [388, 297] on span "(" at bounding box center [390, 300] width 7 height 16
click at [595, 299] on button "Done" at bounding box center [587, 297] width 27 height 27
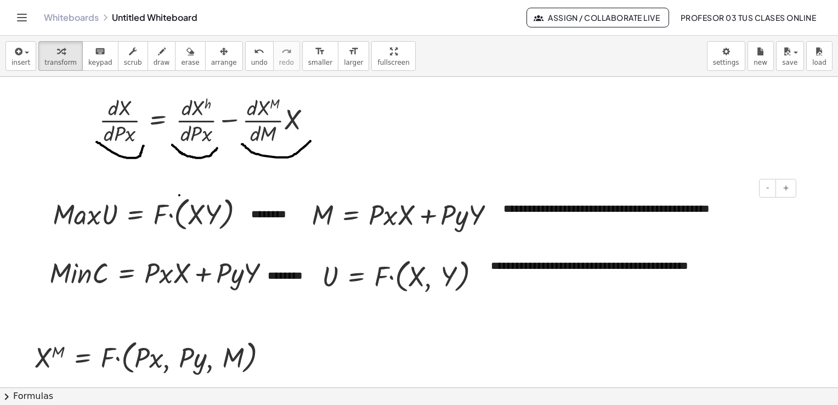
scroll to position [311, 0]
